Goal: Check status: Check status

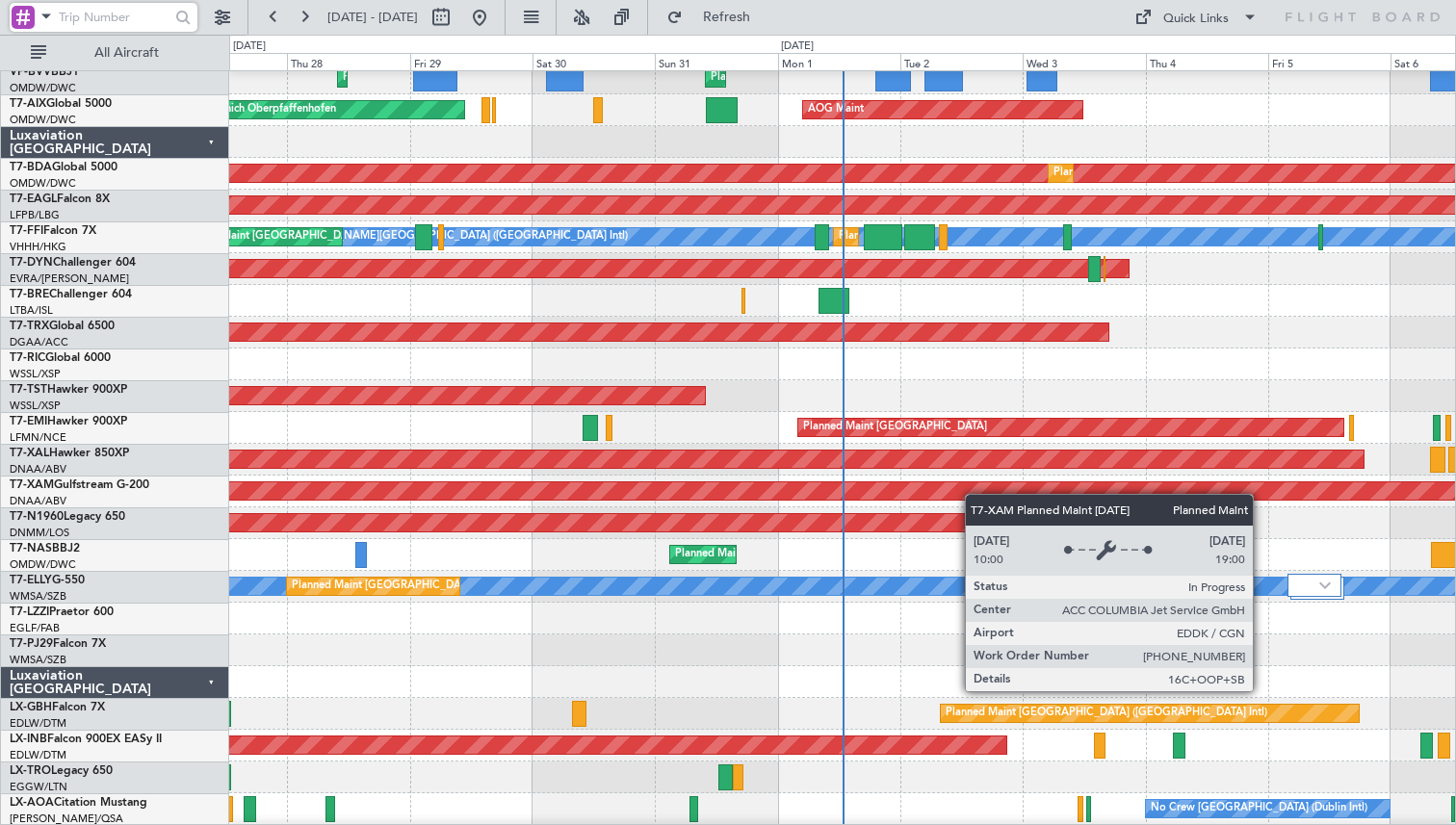
scroll to position [485, 0]
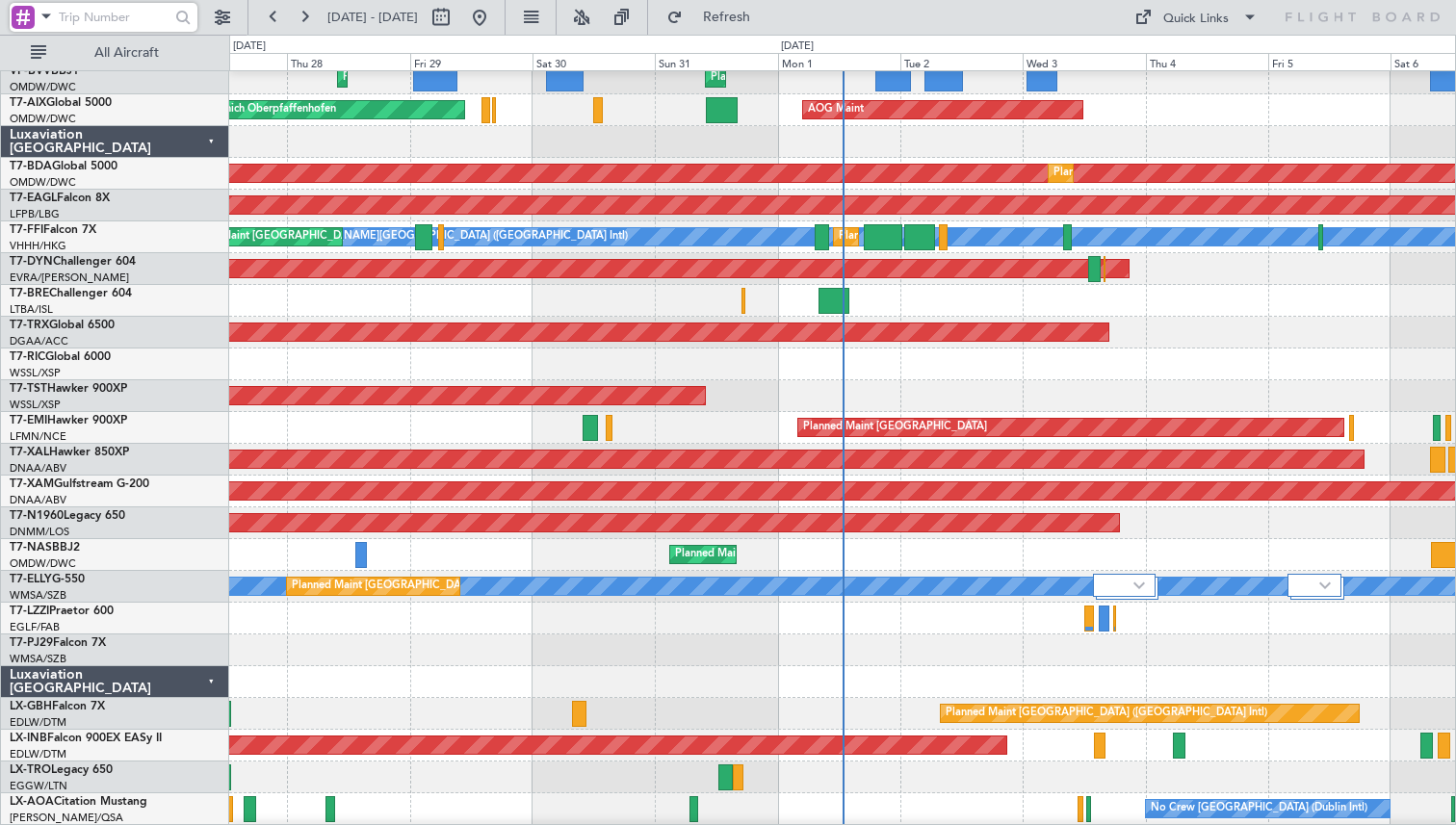
click at [759, 380] on div at bounding box center [842, 364] width 1226 height 31
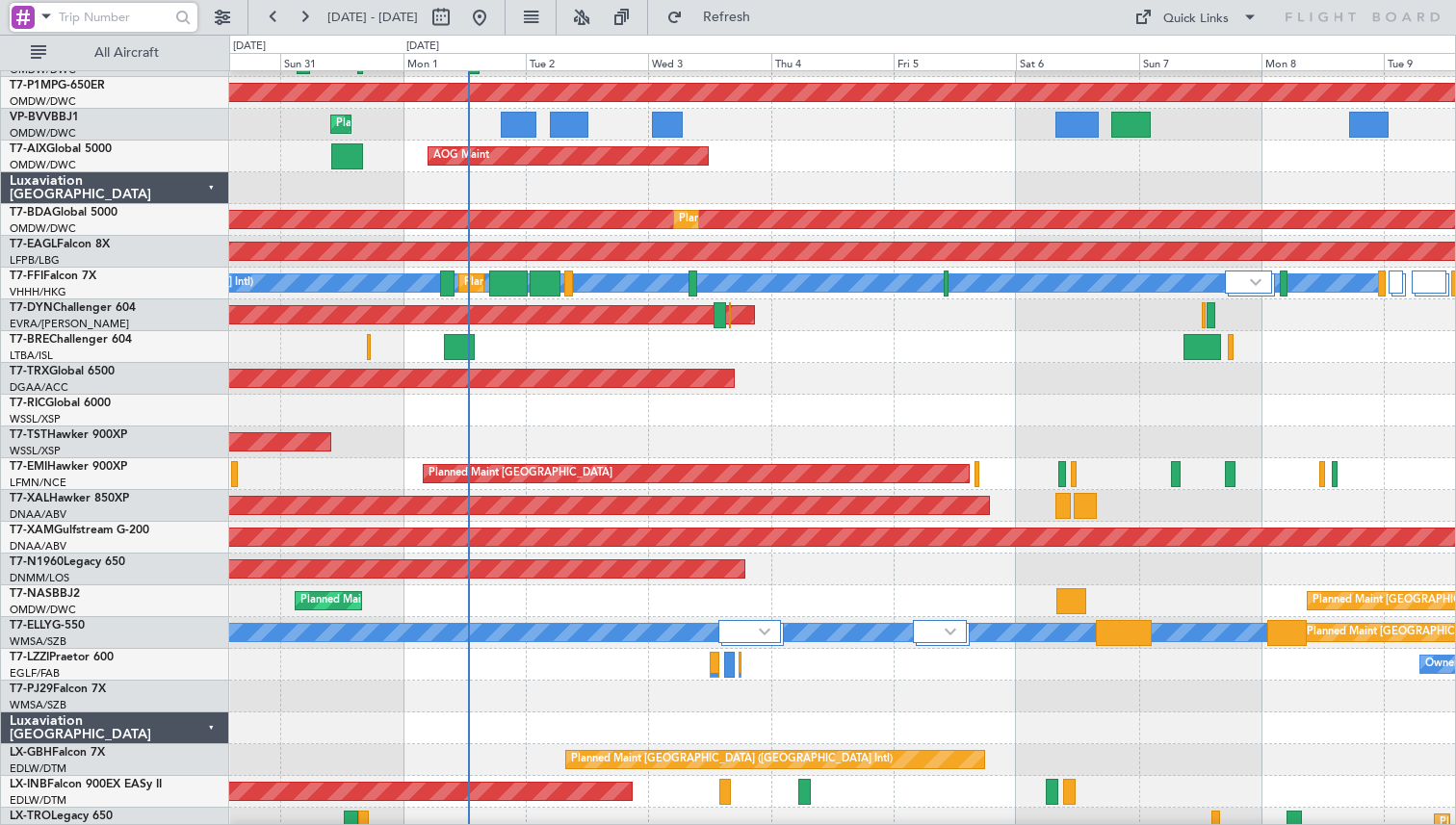
scroll to position [464, 0]
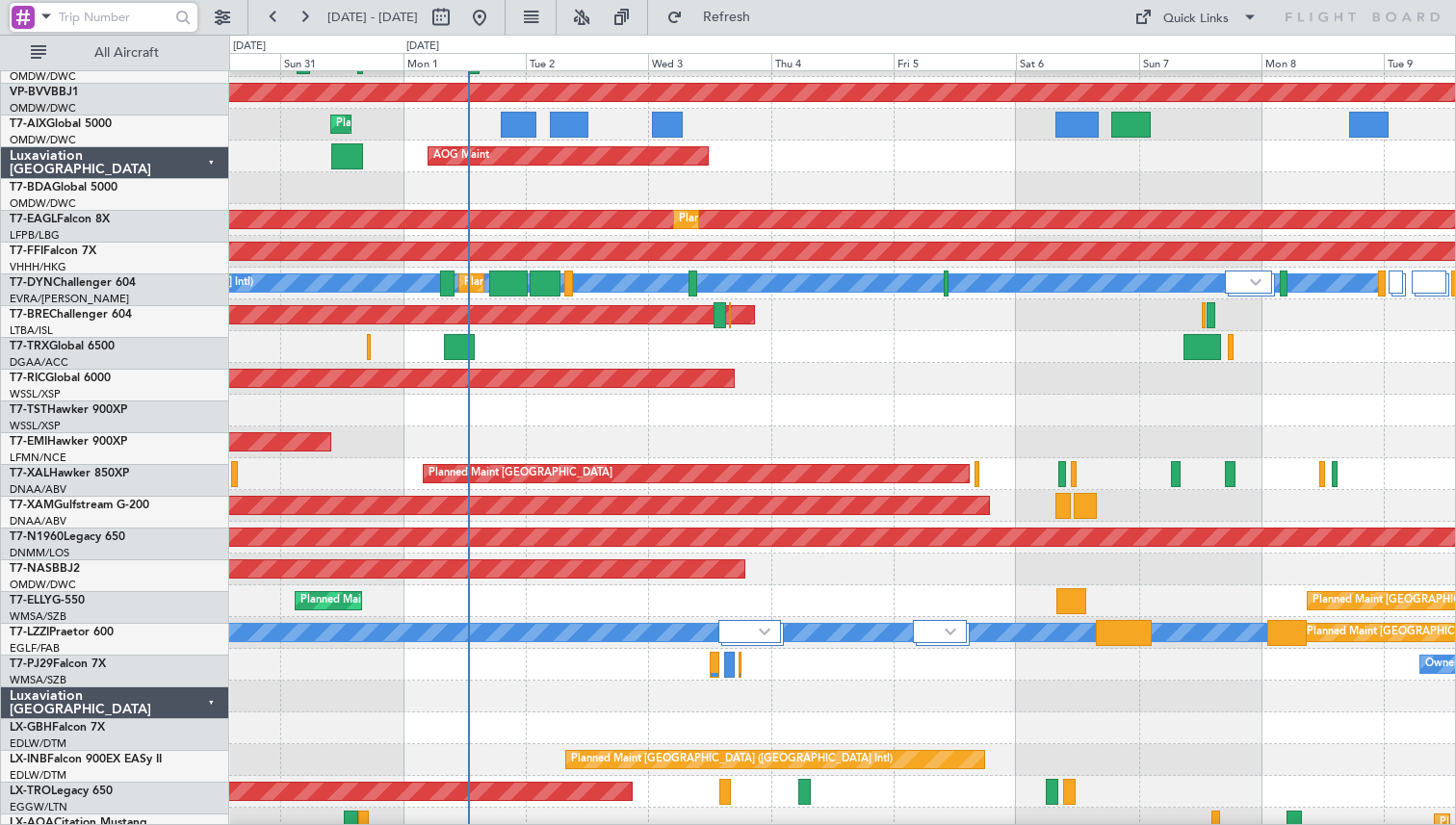
click at [791, 427] on div "Planned Maint [GEOGRAPHIC_DATA] (Seletar)" at bounding box center [842, 442] width 1226 height 31
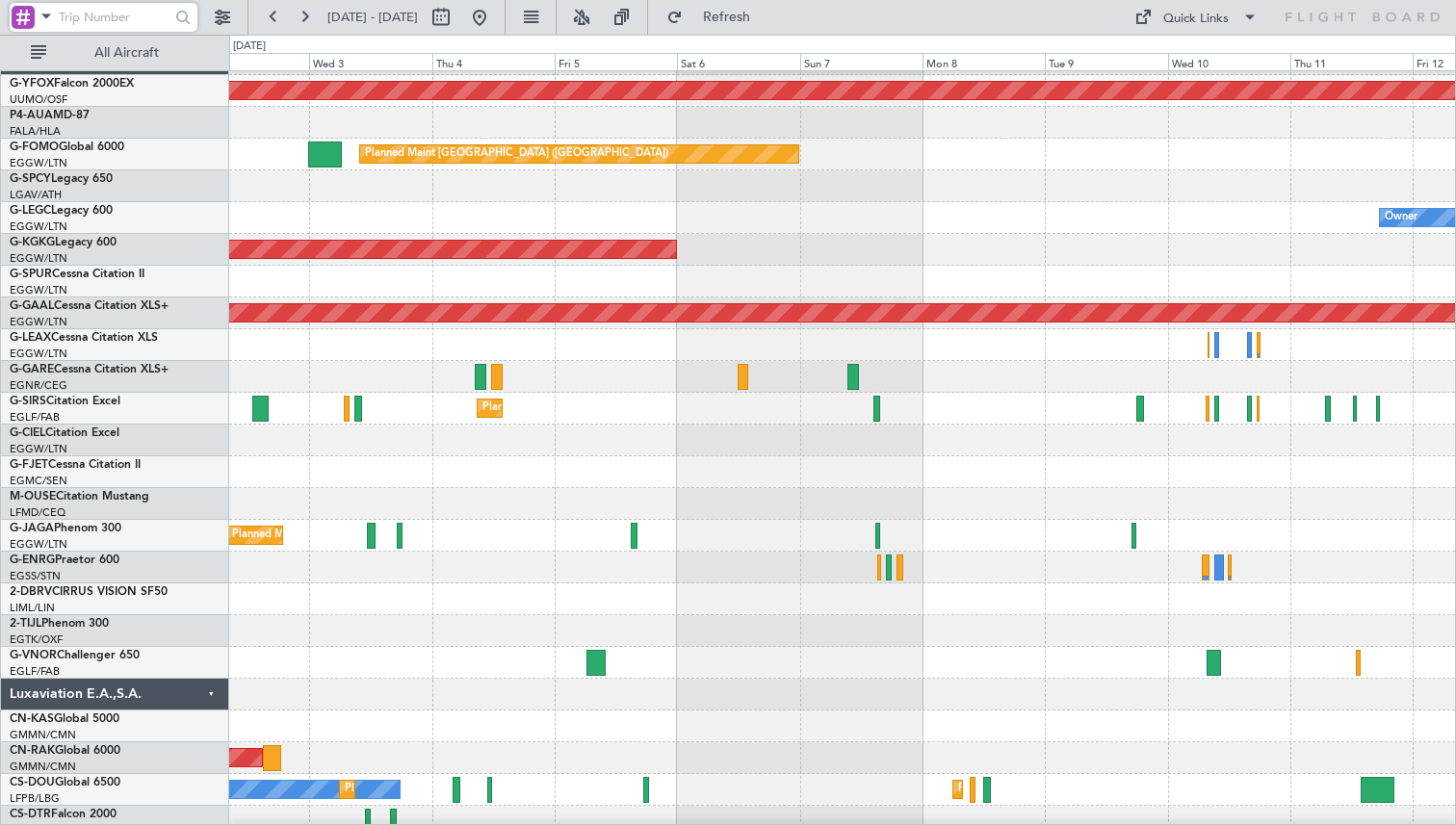
scroll to position [2347, 0]
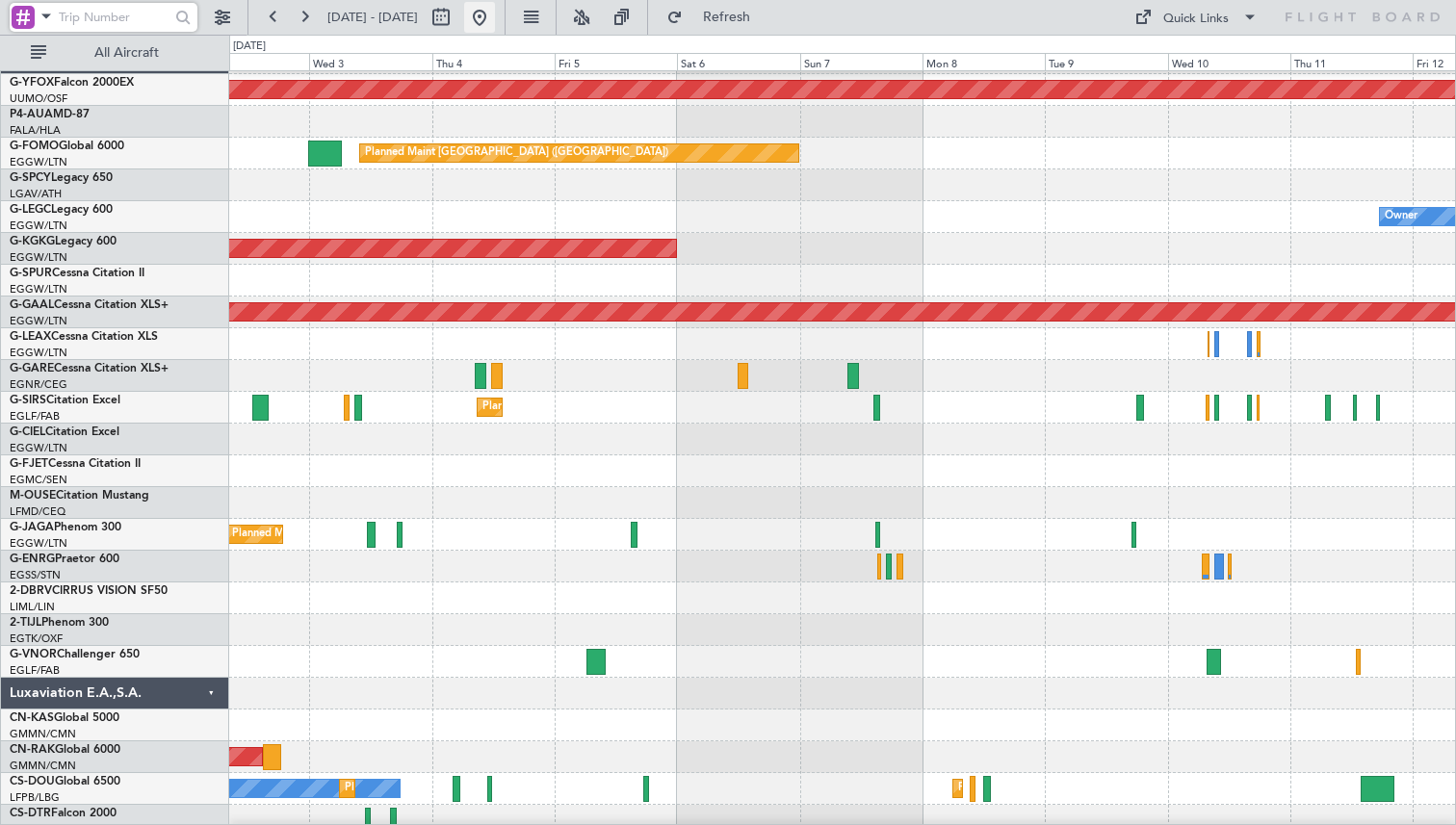
click at [494, 23] on button at bounding box center [479, 17] width 30 height 30
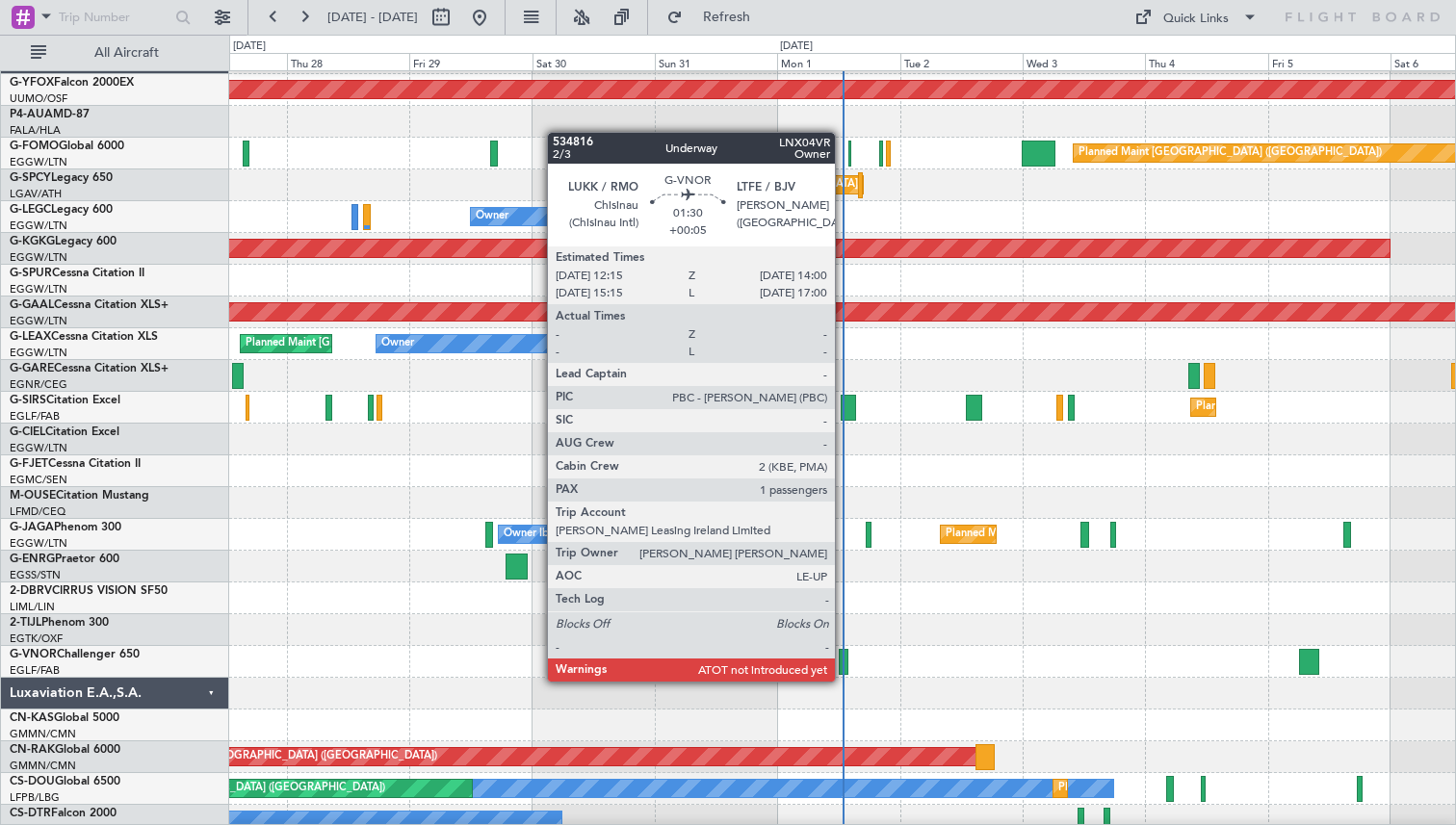
click at [843, 663] on div at bounding box center [843, 662] width 10 height 26
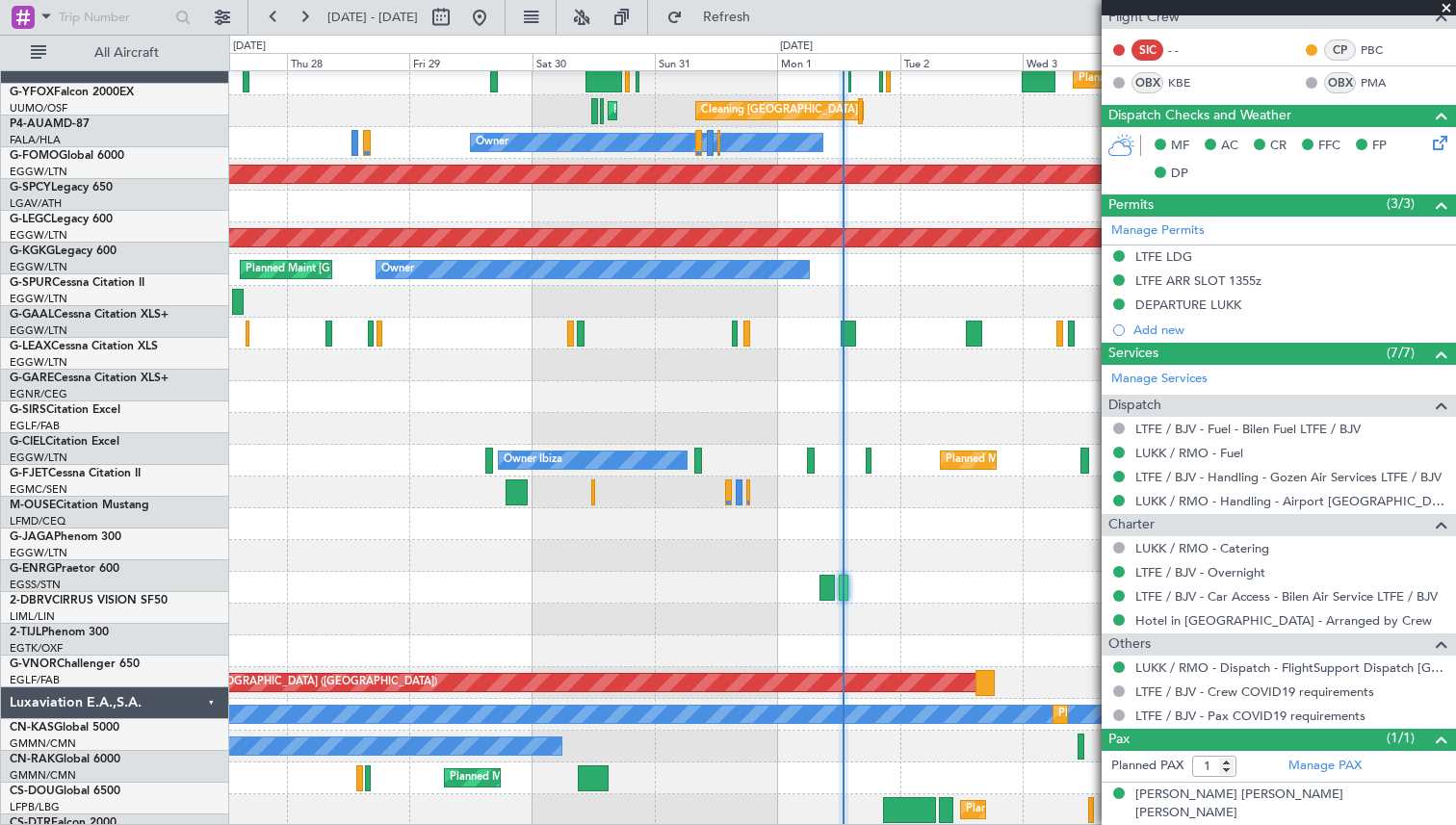
scroll to position [2421, 0]
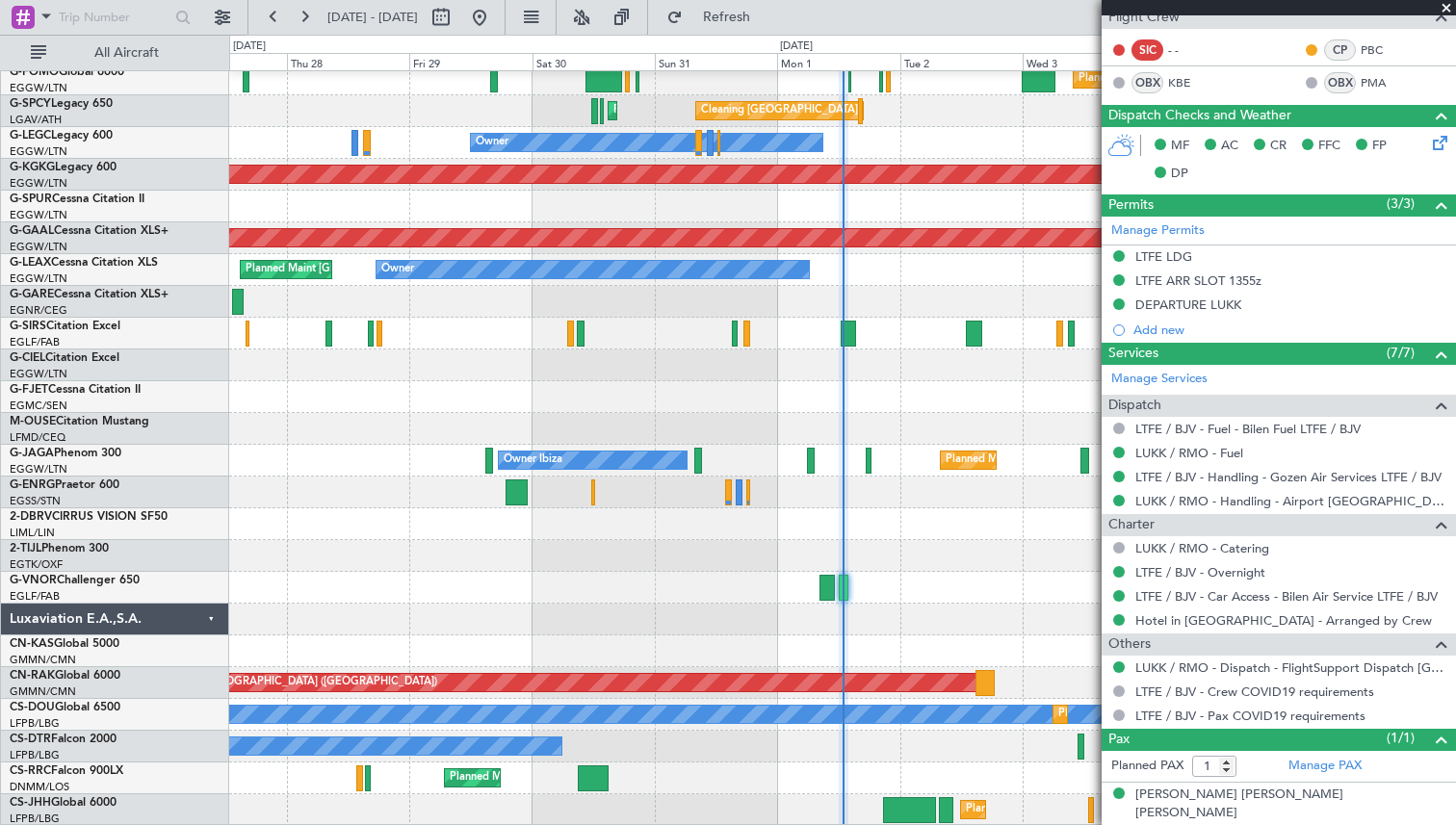
click at [1446, 8] on span at bounding box center [1446, 9] width 20 height 18
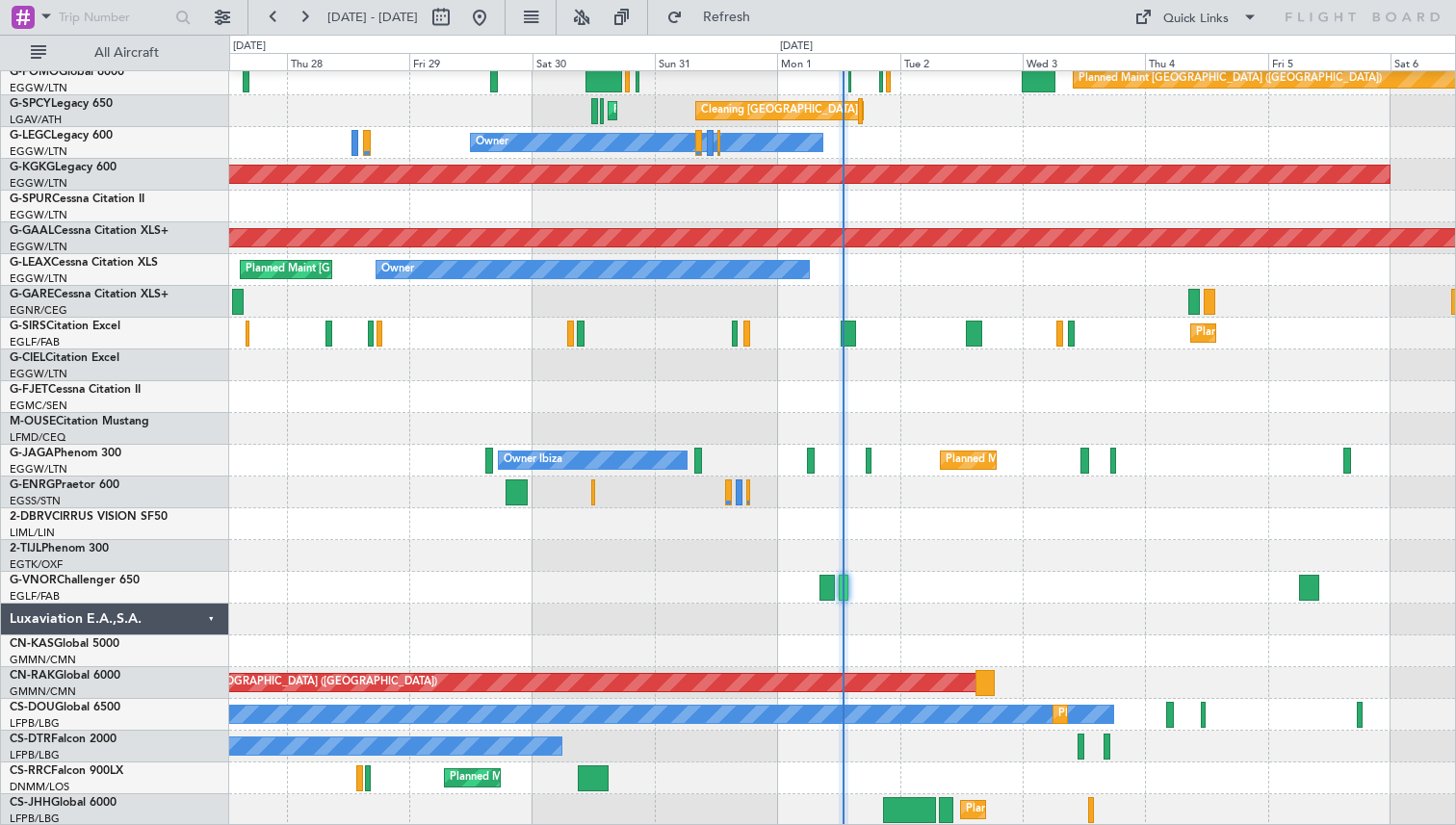
type input "0"
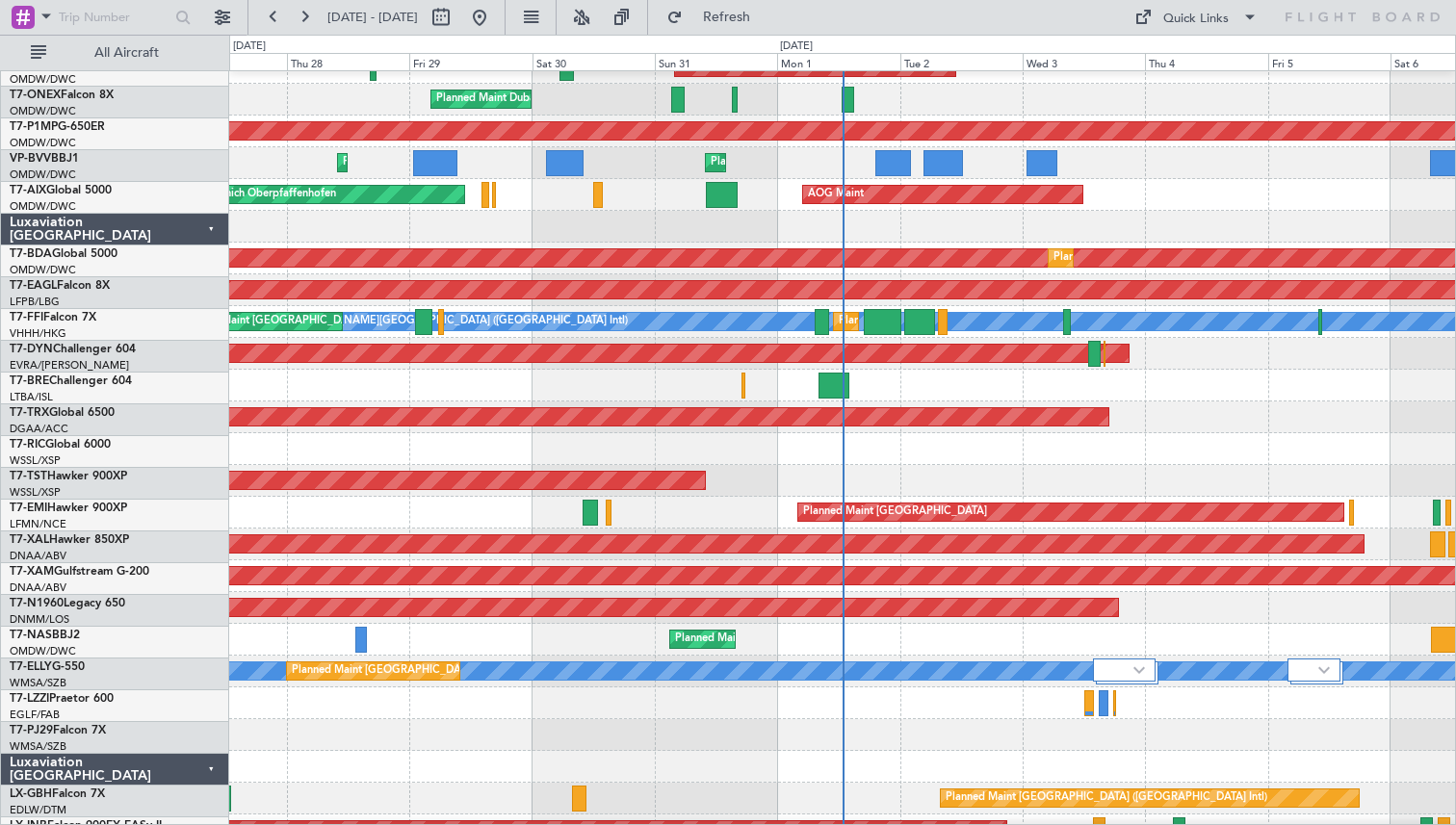
scroll to position [405, 0]
